Goal: Task Accomplishment & Management: Complete application form

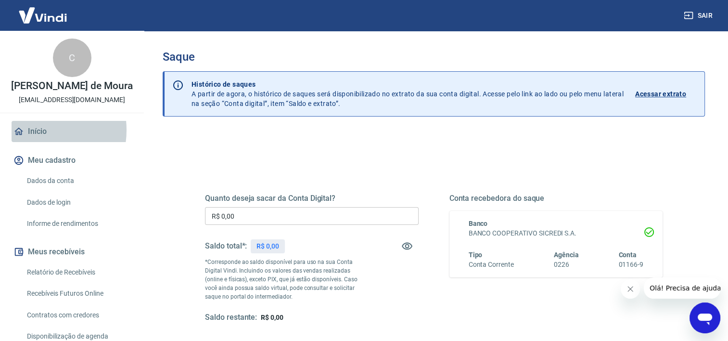
click at [37, 140] on link "Início" at bounding box center [72, 131] width 121 height 21
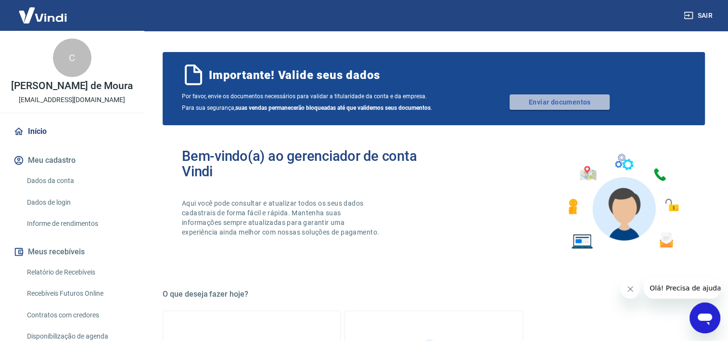
click at [561, 108] on link "Enviar documentos" at bounding box center [559, 101] width 100 height 15
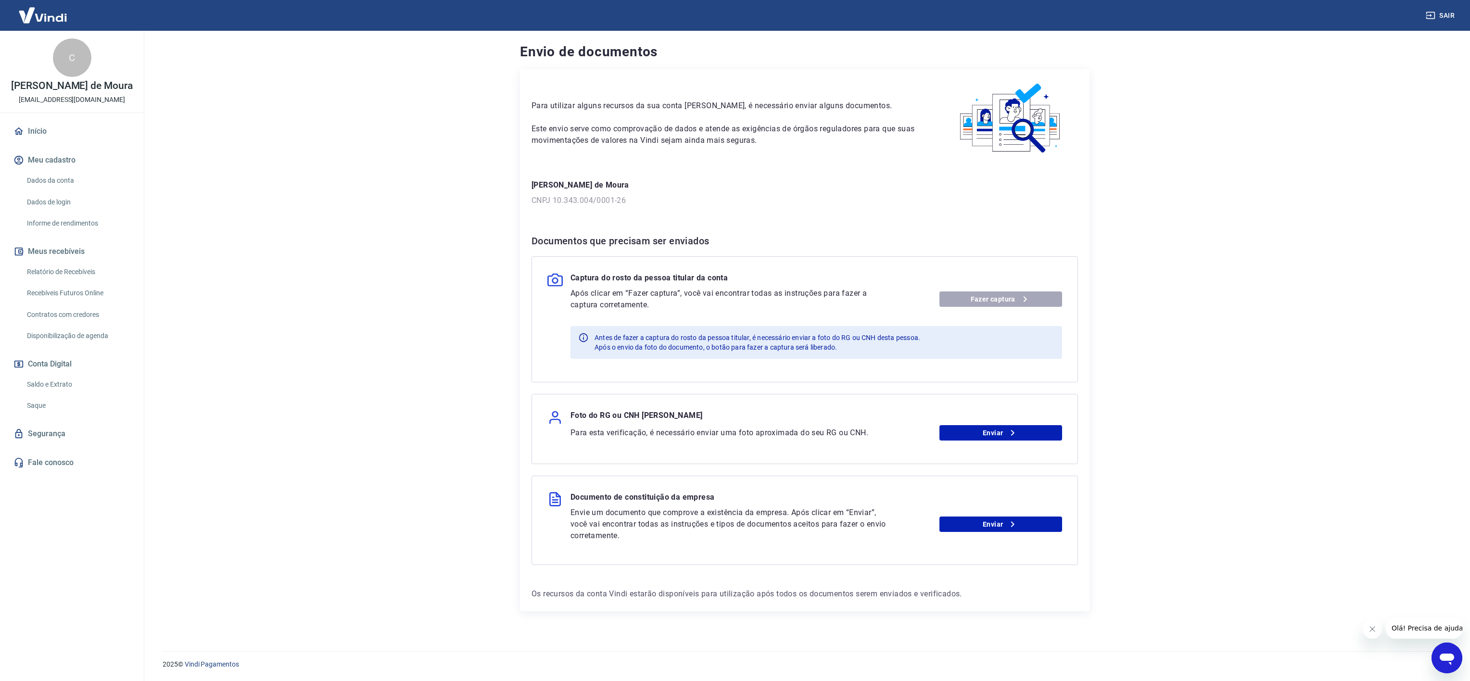
drag, startPoint x: 705, startPoint y: 0, endPoint x: 316, endPoint y: 254, distance: 464.1
click at [316, 254] on main "Envio de documentos Para utilizar alguns recursos da sua conta [PERSON_NAME], é…" at bounding box center [805, 356] width 1331 height 650
